Goal: Transaction & Acquisition: Obtain resource

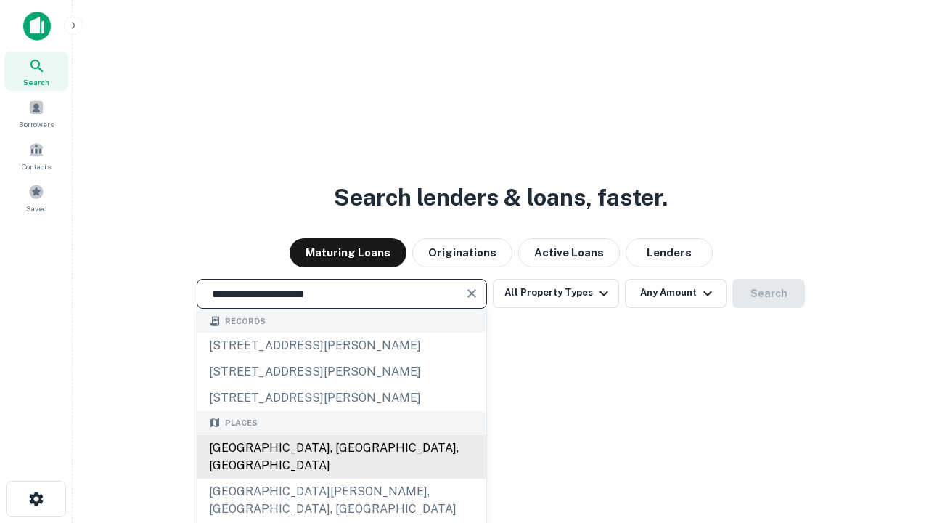
click at [341, 478] on div "[GEOGRAPHIC_DATA], [GEOGRAPHIC_DATA], [GEOGRAPHIC_DATA]" at bounding box center [341, 457] width 289 height 44
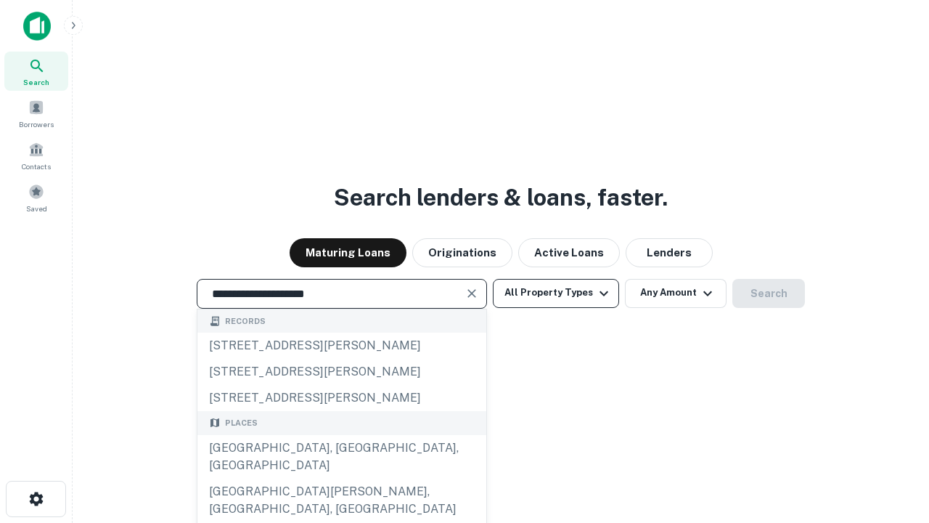
type input "**********"
click at [556, 293] on button "All Property Types" at bounding box center [556, 293] width 126 height 29
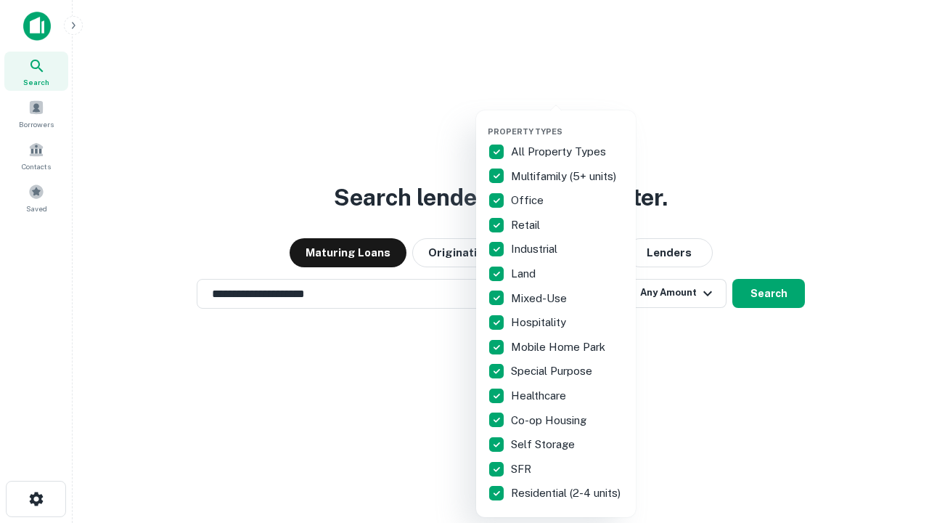
click at [568, 122] on button "button" at bounding box center [568, 122] width 160 height 1
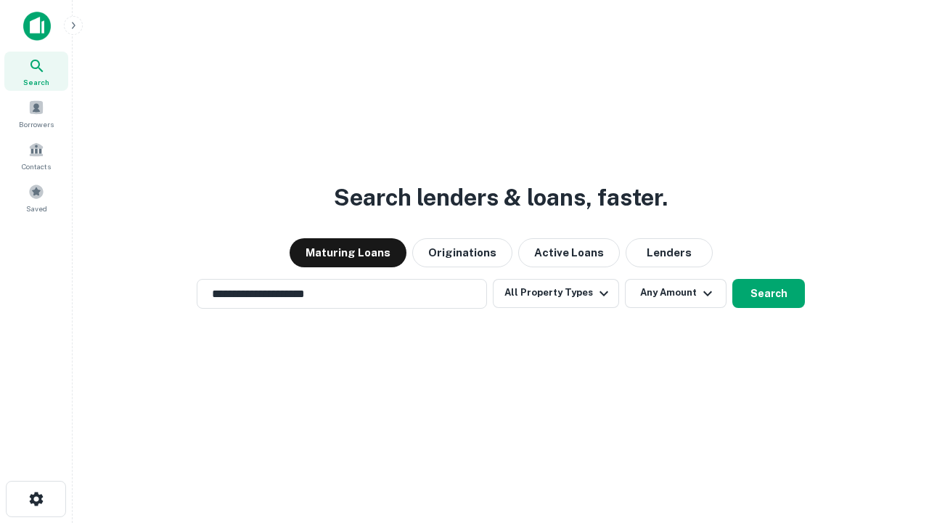
scroll to position [9, 175]
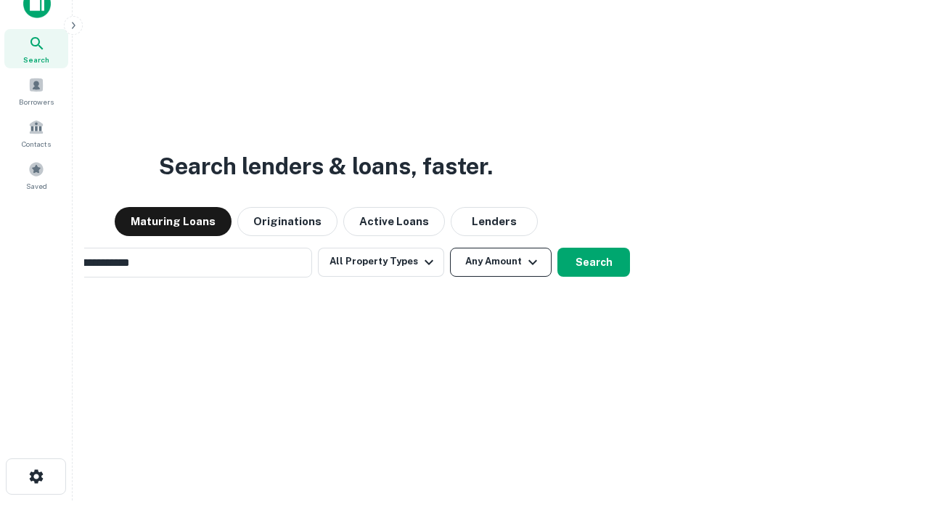
click at [450, 248] on button "Any Amount" at bounding box center [501, 262] width 102 height 29
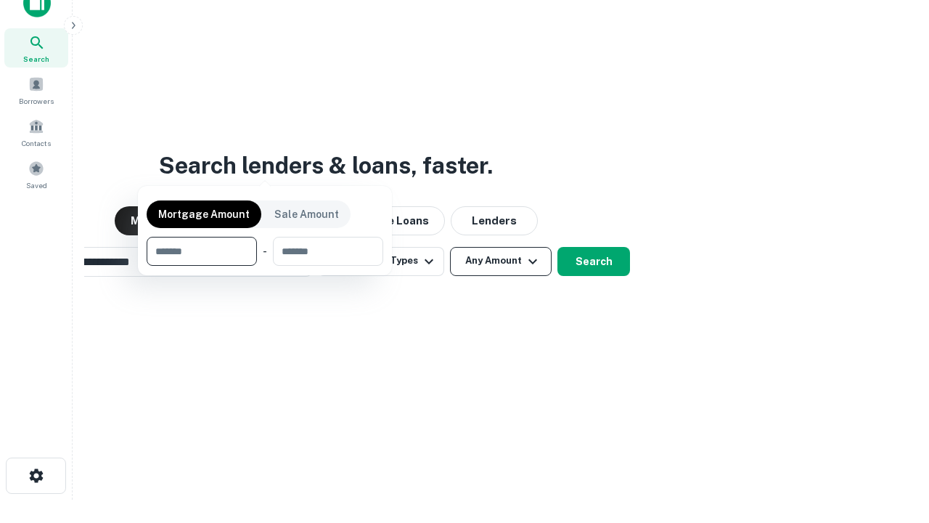
scroll to position [105, 411]
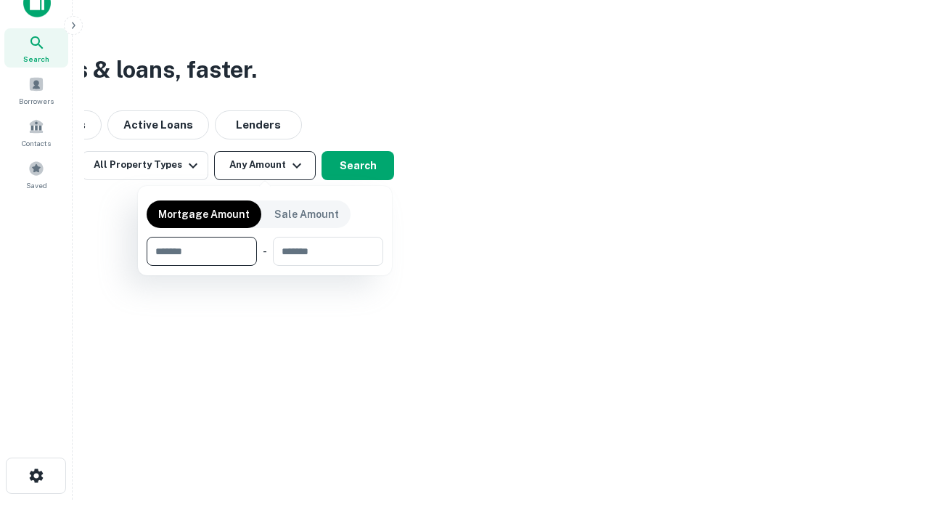
type input "*******"
click at [265, 266] on button "button" at bounding box center [265, 266] width 237 height 1
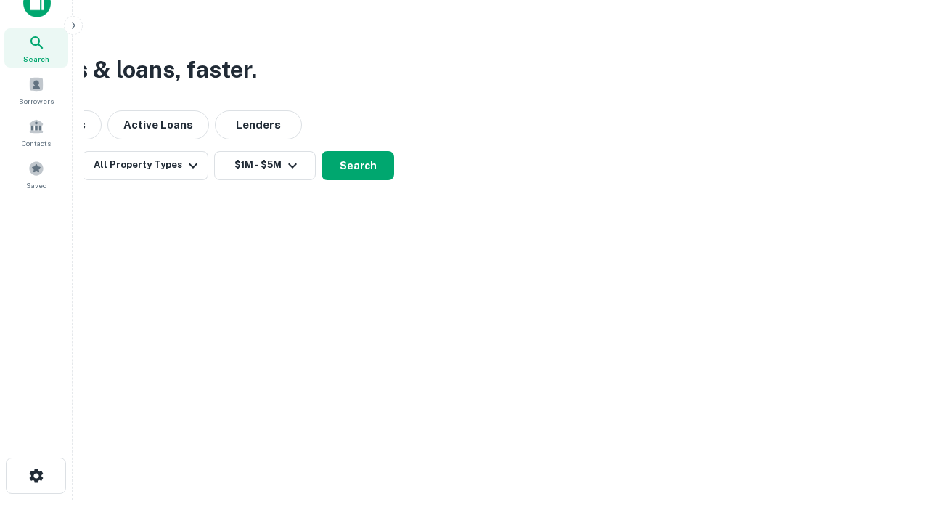
scroll to position [9, 268]
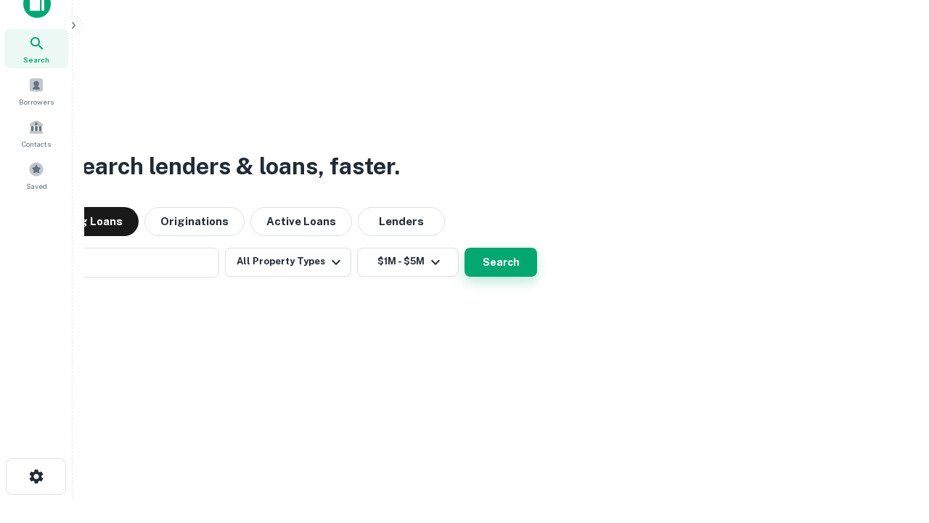
click at [465, 248] on button "Search" at bounding box center [501, 262] width 73 height 29
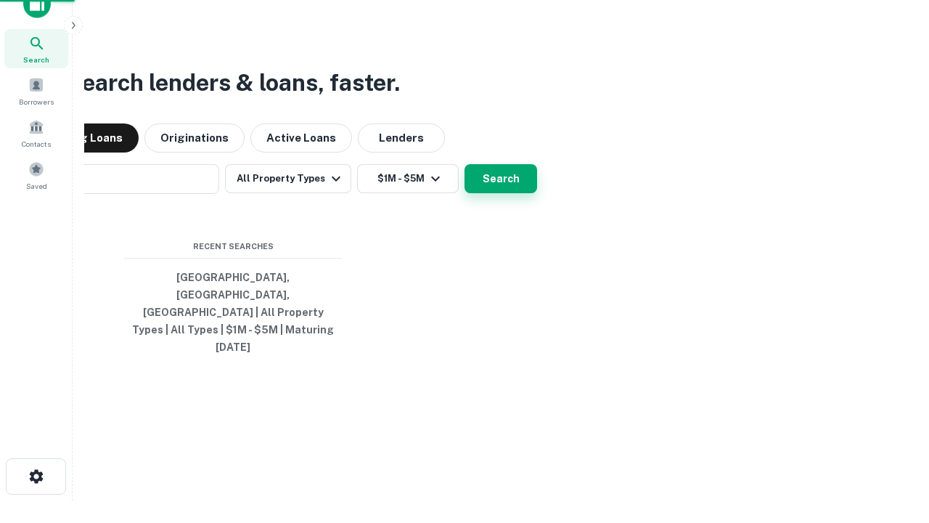
scroll to position [38, 411]
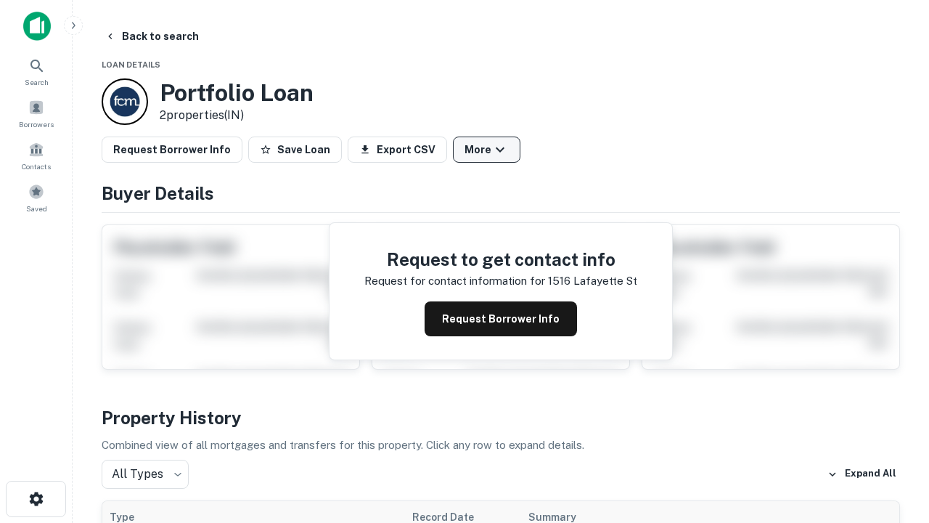
click at [486, 150] on button "More" at bounding box center [487, 149] width 68 height 26
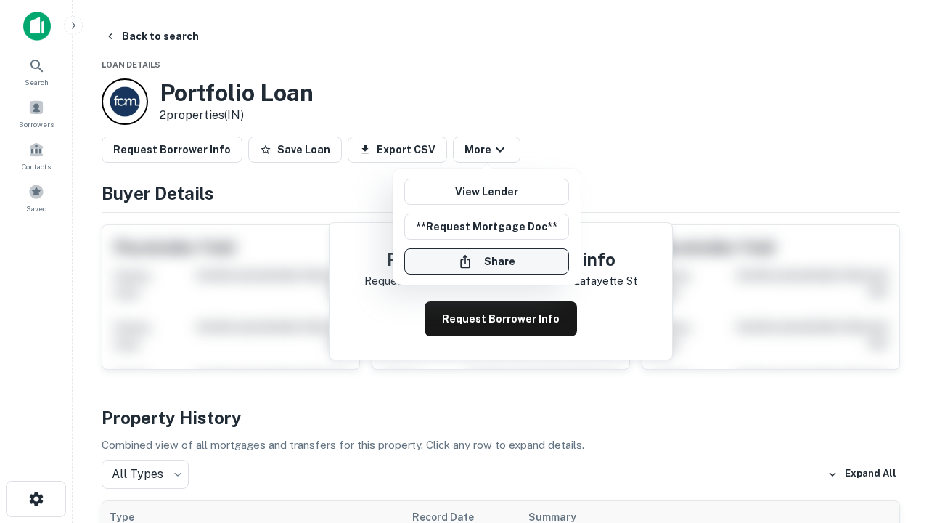
click at [486, 261] on button "Share" at bounding box center [486, 261] width 165 height 26
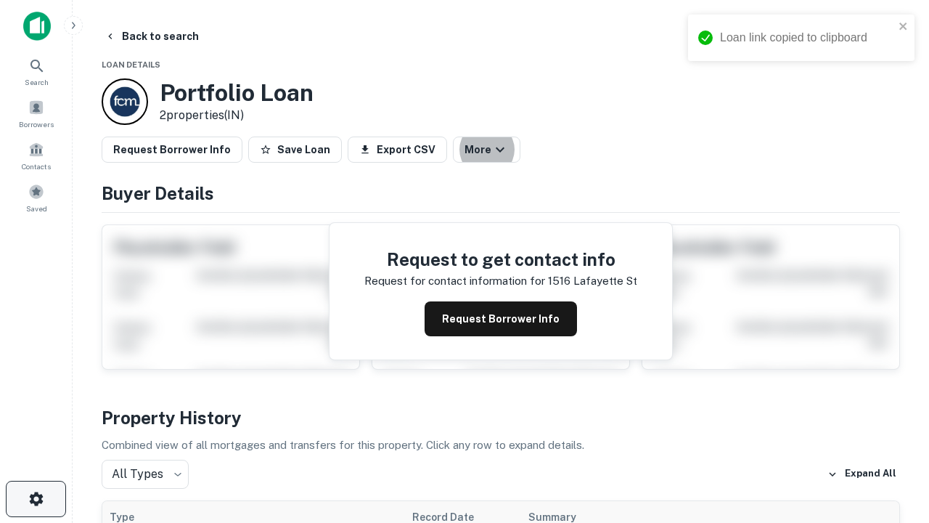
click at [36, 499] on icon "button" at bounding box center [36, 498] width 17 height 17
